Goal: Navigation & Orientation: Find specific page/section

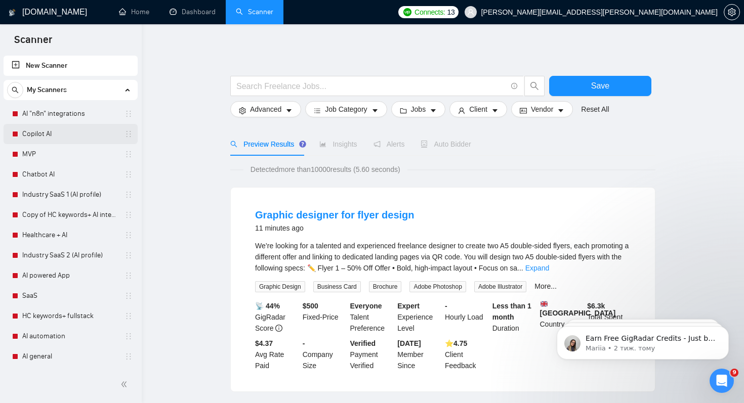
click at [29, 140] on link "Copilot AI" at bounding box center [70, 134] width 96 height 20
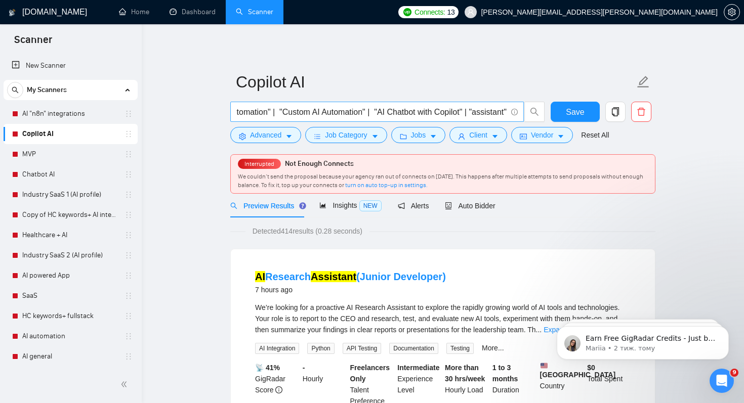
scroll to position [0, 3386]
click at [73, 115] on link "AI "n8n" integrations" at bounding box center [70, 114] width 96 height 20
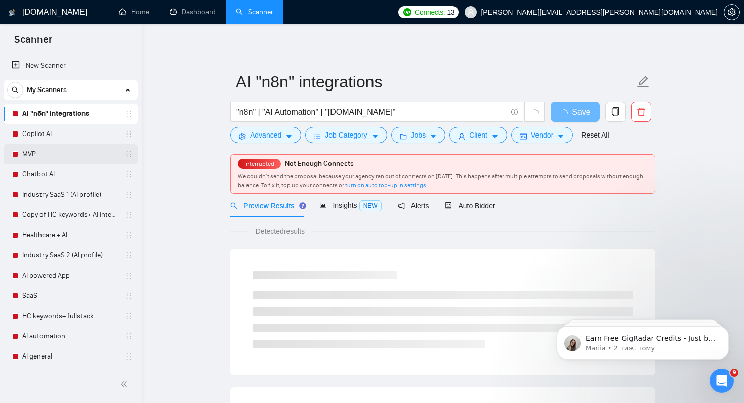
click at [41, 154] on link "MVP" at bounding box center [70, 154] width 96 height 20
